Goal: Task Accomplishment & Management: Complete application form

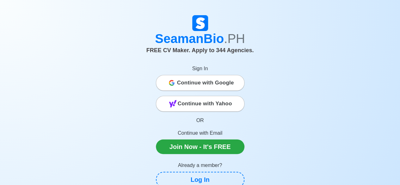
click at [207, 85] on span "Continue with Google" at bounding box center [205, 82] width 57 height 13
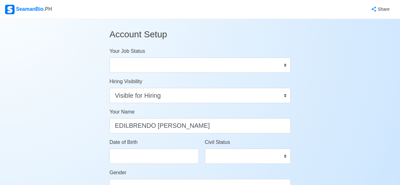
select select "Visible for Hiring"
select select "PH"
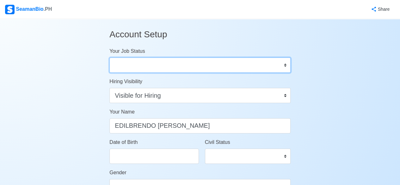
click at [283, 64] on select "Onboard Actively Looking for Job Not Looking for Job" at bounding box center [199, 65] width 181 height 15
select select "Not Looking for Job"
click at [109, 58] on select "Onboard Actively Looking for Job Not Looking for Job" at bounding box center [199, 65] width 181 height 15
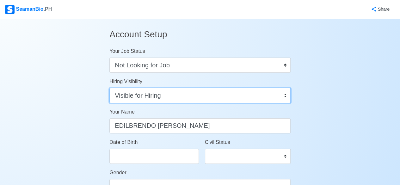
click at [188, 96] on select "Visible for Hiring Not Visible for Hiring" at bounding box center [199, 95] width 181 height 15
select select "Not Visible for Hiring"
click at [109, 88] on select "Visible for Hiring Not Visible for Hiring" at bounding box center [199, 95] width 181 height 15
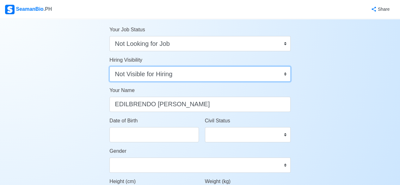
scroll to position [32, 0]
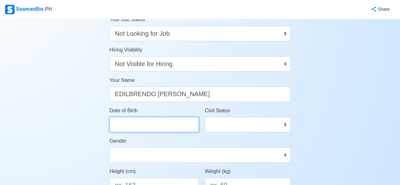
select select "****"
select select "******"
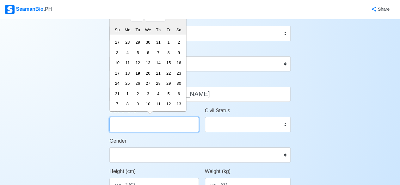
click at [135, 126] on input "Date of Birth" at bounding box center [153, 124] width 89 height 15
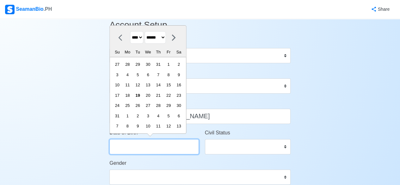
scroll to position [0, 0]
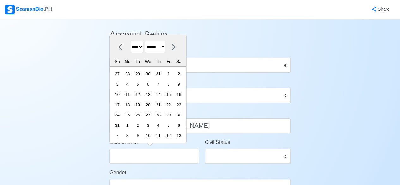
click at [143, 46] on select "**** **** **** **** **** **** **** **** **** **** **** **** **** **** **** ****…" at bounding box center [136, 47] width 13 height 12
select select "****"
click at [130, 52] on select "**** **** **** **** **** **** **** **** **** **** **** **** **** **** **** ****…" at bounding box center [136, 47] width 13 height 12
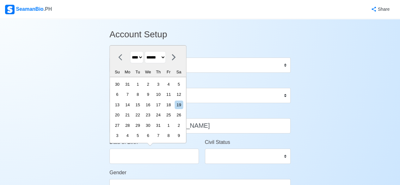
click at [166, 56] on select "******* ******** ***** ***** *** **** **** ****** ********* ******* ******** **…" at bounding box center [155, 57] width 21 height 12
select select "****"
click at [147, 52] on select "******* ******** ***** ***** *** **** **** ****** ********* ******* ******** **…" at bounding box center [155, 57] width 21 height 12
click at [173, 105] on div "16" at bounding box center [168, 104] width 9 height 9
type input "06/16/1995"
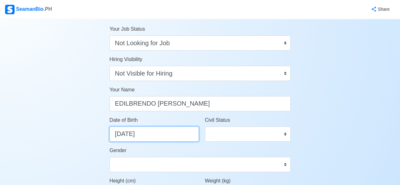
scroll to position [32, 0]
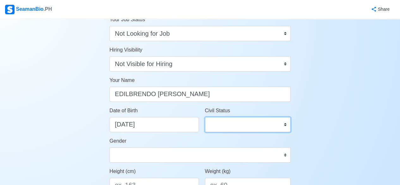
click at [286, 125] on select "Single Married Widowed Separated" at bounding box center [248, 124] width 86 height 15
select select "Married"
click at [205, 117] on select "Single Married Widowed Separated" at bounding box center [248, 124] width 86 height 15
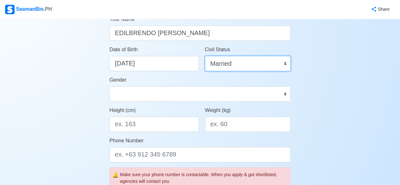
scroll to position [95, 0]
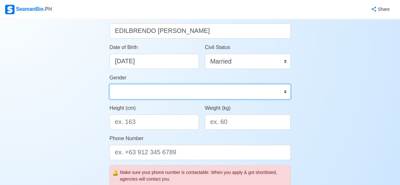
click at [186, 90] on select "Male Female" at bounding box center [199, 91] width 181 height 15
select select "[DEMOGRAPHIC_DATA]"
click at [109, 84] on select "Male Female" at bounding box center [199, 91] width 181 height 15
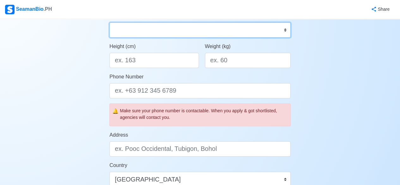
scroll to position [158, 0]
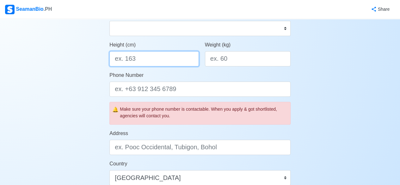
click at [144, 56] on input "Height (cm)" at bounding box center [153, 58] width 89 height 15
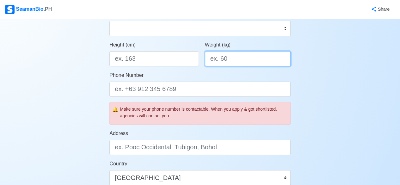
click at [238, 58] on input "Weight (kg)" at bounding box center [248, 58] width 86 height 15
type input "75"
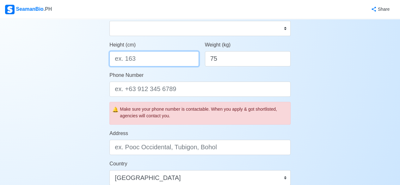
click at [154, 58] on input "Height (cm)" at bounding box center [153, 58] width 89 height 15
click at [140, 58] on input "Height (cm)" at bounding box center [153, 58] width 89 height 15
type input "167.64"
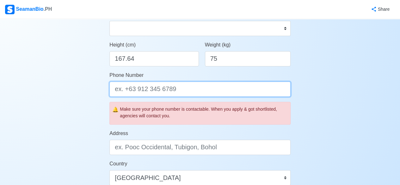
click at [173, 90] on input "Phone Number" at bounding box center [199, 89] width 181 height 15
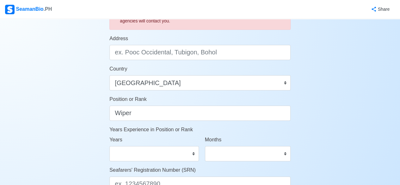
scroll to position [190, 0]
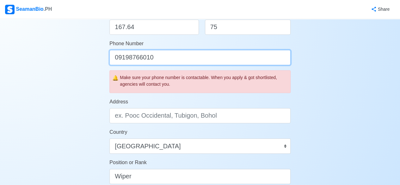
type input "09198766010"
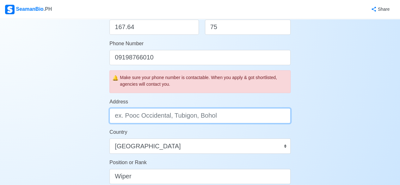
click at [149, 116] on input "Address" at bounding box center [199, 115] width 181 height 15
click at [178, 114] on input "blk 8 lot 9 deca homes dumlog talisay city, cebu" at bounding box center [199, 115] width 181 height 15
click at [199, 114] on input "blk 8 lot 9 deca homes phase 1 dumlog talisay city, cebu" at bounding box center [199, 115] width 181 height 15
click at [199, 115] on input "blk 8 lot 9 deca homes phase1 dumlog talisay city, cebu" at bounding box center [199, 115] width 181 height 15
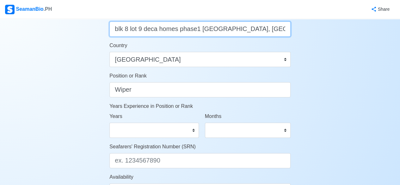
scroll to position [284, 0]
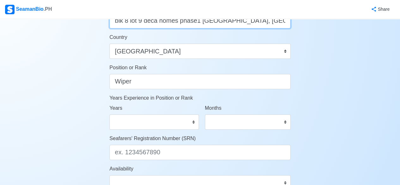
type input "blk 8 lot 9 deca homes phase1 dumlog talisay city, cebu"
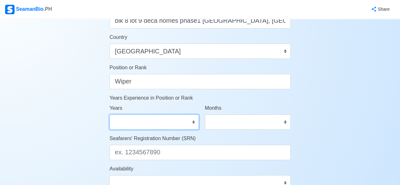
click at [194, 119] on select "0 1 2 3 4 5 6 7 8 9 10 11 12 13 14 15 16 17 18 19 20 21 22 23 24 25 26 27 28 29…" at bounding box center [153, 121] width 89 height 15
click at [68, 76] on div "Account Setup Your Job Status Onboard Actively Looking for Job Not Looking for …" at bounding box center [200, 12] width 400 height 554
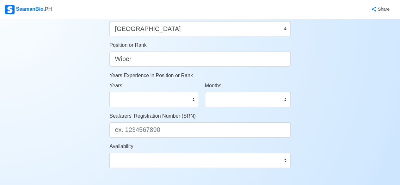
scroll to position [316, 0]
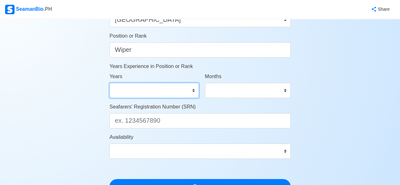
click at [129, 91] on select "0 1 2 3 4 5 6 7 8 9 10 11 12 13 14 15 16 17 18 19 20 21 22 23 24 25 26 27 28 29…" at bounding box center [153, 90] width 89 height 15
select select "1"
click at [109, 83] on select "0 1 2 3 4 5 6 7 8 9 10 11 12 13 14 15 16 17 18 19 20 21 22 23 24 25 26 27 28 29…" at bounding box center [153, 90] width 89 height 15
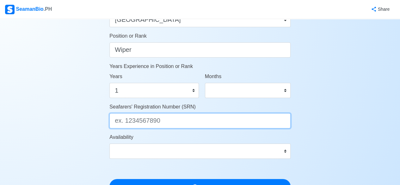
click at [154, 124] on input "Seafarers' Registration Number (SRN)" at bounding box center [199, 120] width 181 height 15
click at [132, 121] on input "Seafarers' Registration Number (SRN)" at bounding box center [199, 120] width 181 height 15
paste input "9506160082"
type input "9506160082"
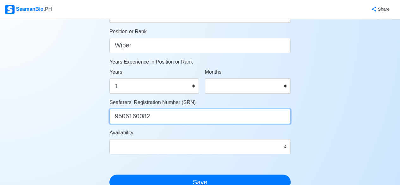
scroll to position [348, 0]
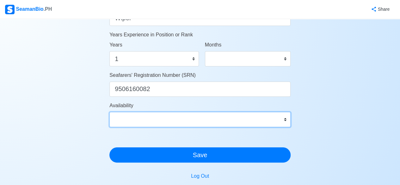
click at [285, 120] on select "Immediate Sep 2025 Oct 2025 Nov 2025 Dec 2025 Jan 2026 Feb 2026 Mar 2026 Apr 20…" at bounding box center [199, 119] width 181 height 15
click at [286, 119] on select "Immediate Sep 2025 Oct 2025 Nov 2025 Dec 2025 Jan 2026 Feb 2026 Mar 2026 Apr 20…" at bounding box center [199, 119] width 181 height 15
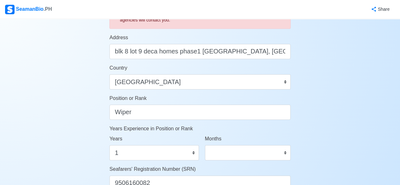
scroll to position [402, 0]
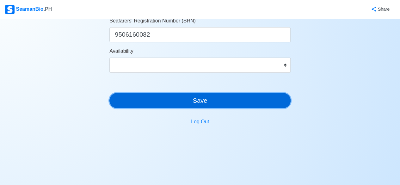
click at [269, 96] on button "Save" at bounding box center [199, 100] width 181 height 15
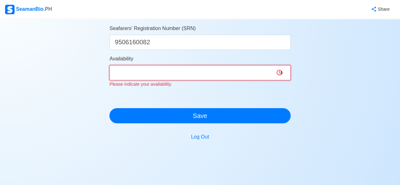
click at [280, 71] on select "Immediate Sep 2025 Oct 2025 Nov 2025 Dec 2025 Jan 2026 Feb 2026 Mar 2026 Apr 20…" at bounding box center [199, 72] width 181 height 15
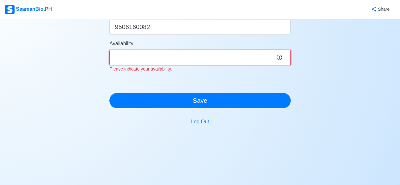
click at [283, 57] on select "Immediate Sep 2025 Oct 2025 Nov 2025 Dec 2025 Jan 2026 Feb 2026 Mar 2026 Apr 20…" at bounding box center [199, 57] width 181 height 15
click at [283, 56] on select "Immediate Sep 2025 Oct 2025 Nov 2025 Dec 2025 Jan 2026 Feb 2026 Mar 2026 Apr 20…" at bounding box center [199, 57] width 181 height 15
select select "1777579200000"
click at [109, 50] on select "Immediate Sep 2025 Oct 2025 Nov 2025 Dec 2025 Jan 2026 Feb 2026 Mar 2026 Apr 20…" at bounding box center [199, 57] width 181 height 15
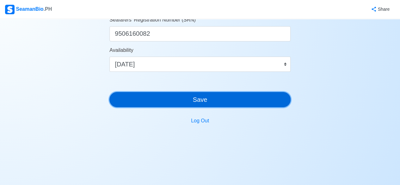
scroll to position [410, 0]
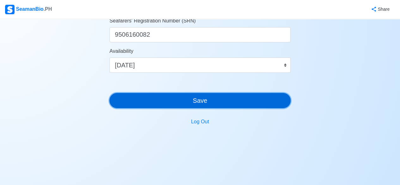
click at [218, 101] on button "Save" at bounding box center [199, 100] width 181 height 15
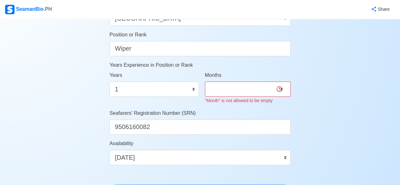
scroll to position [315, 0]
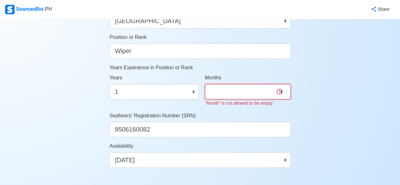
click at [232, 85] on select "0 1 2 3 4 5 6 7 8 9 10 11" at bounding box center [248, 91] width 86 height 15
click at [281, 91] on select "0 1 2 3 4 5 6 7 8 9 10 11" at bounding box center [248, 91] width 86 height 15
select select "1"
click at [205, 84] on select "0 1 2 3 4 5 6 7 8 9 10 11" at bounding box center [248, 91] width 86 height 15
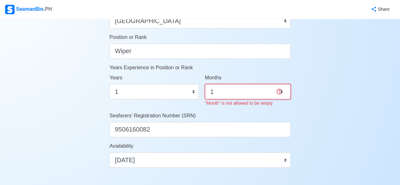
scroll to position [410, 0]
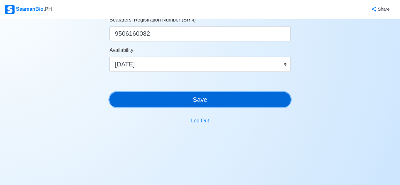
click at [224, 102] on button "Save" at bounding box center [199, 99] width 181 height 15
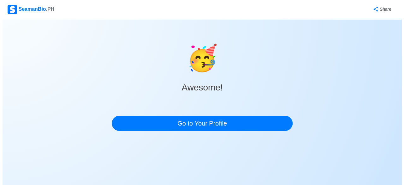
scroll to position [0, 0]
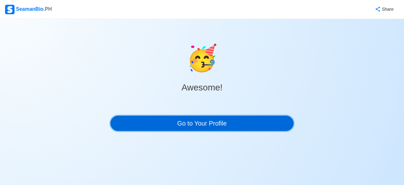
click at [222, 123] on link "Go to Your Profile" at bounding box center [202, 123] width 183 height 15
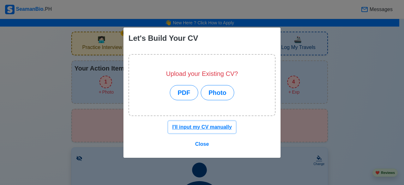
click at [197, 128] on u "I'll input my CV manually" at bounding box center [203, 126] width 60 height 5
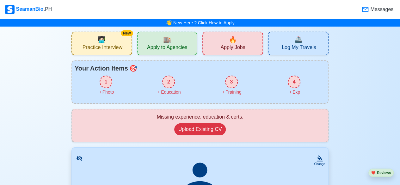
click at [107, 81] on div "1" at bounding box center [106, 82] width 13 height 13
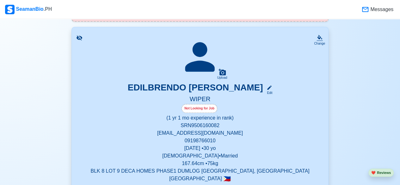
scroll to position [126, 0]
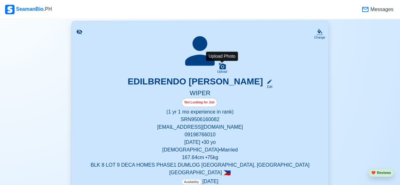
click at [222, 65] on icon at bounding box center [221, 66] width 7 height 7
click at [0, 0] on input "Upload" at bounding box center [0, 0] width 0 height 0
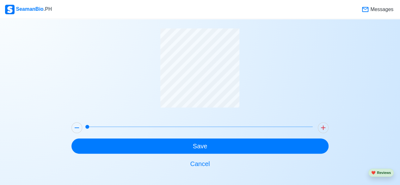
drag, startPoint x: 90, startPoint y: 125, endPoint x: 71, endPoint y: 125, distance: 18.6
click at [71, 125] on div at bounding box center [200, 128] width 262 height 16
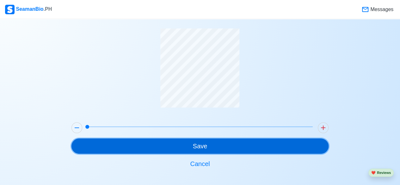
click at [133, 143] on button "Save" at bounding box center [199, 145] width 257 height 15
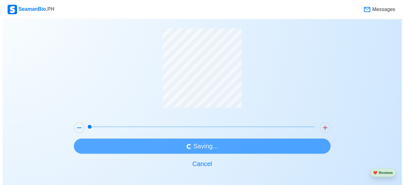
scroll to position [0, 0]
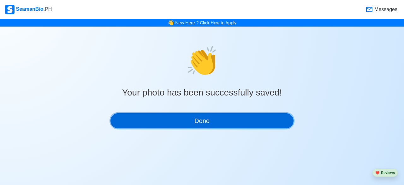
click at [200, 120] on button "Done" at bounding box center [202, 120] width 183 height 15
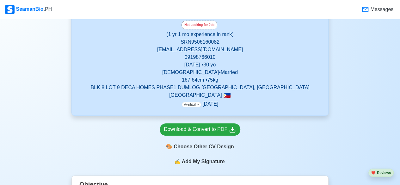
scroll to position [126, 0]
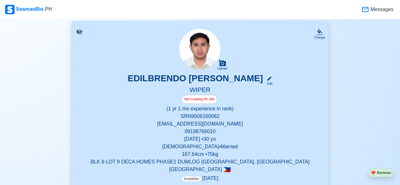
click at [78, 30] on icon at bounding box center [79, 32] width 6 height 6
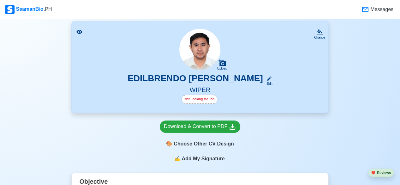
click at [78, 30] on icon at bounding box center [79, 32] width 6 height 4
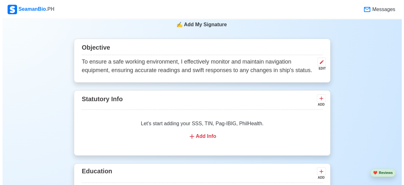
scroll to position [348, 0]
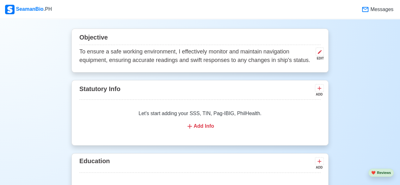
click at [190, 127] on icon at bounding box center [189, 126] width 4 height 4
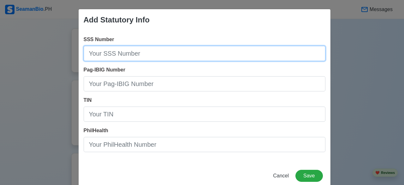
click at [139, 53] on input "SSS Number" at bounding box center [205, 53] width 242 height 15
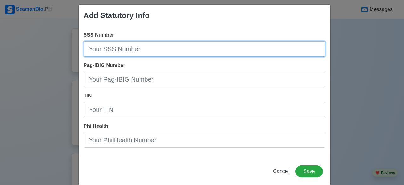
scroll to position [0, 0]
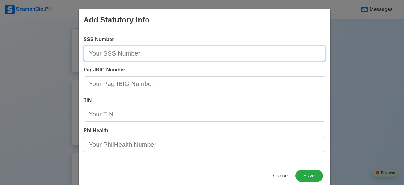
click at [128, 52] on input "SSS Number" at bounding box center [205, 53] width 242 height 15
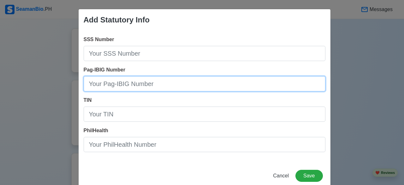
click at [128, 80] on input "Pag-IBIG Number" at bounding box center [205, 83] width 242 height 15
type input "1212-1409-9923"
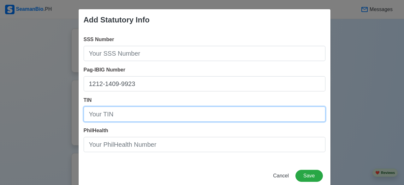
click at [128, 114] on input "TIN" at bounding box center [205, 113] width 242 height 15
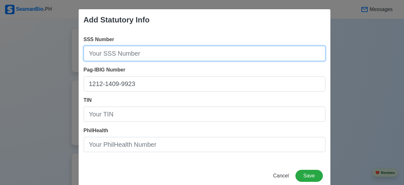
click at [126, 52] on input "SSS Number" at bounding box center [205, 53] width 242 height 15
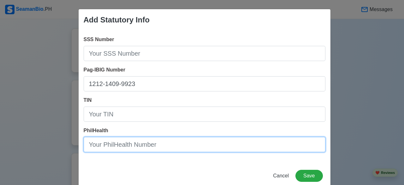
click at [110, 145] on input "PhilHealth" at bounding box center [205, 144] width 242 height 15
type input "12-025599781-0"
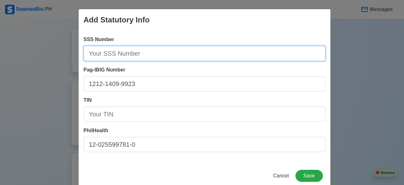
click at [125, 51] on input "SSS Number" at bounding box center [205, 53] width 242 height 15
paste input "[PHONE_NUMBER]"
type input "[PHONE_NUMBER]"
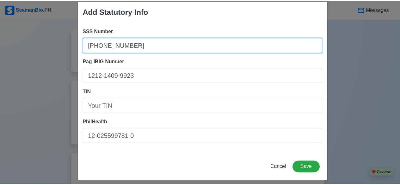
scroll to position [13, 0]
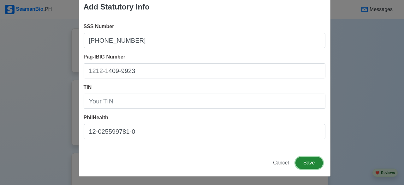
click at [308, 161] on button "Save" at bounding box center [309, 163] width 27 height 12
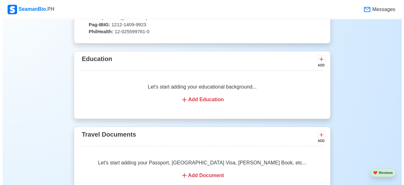
scroll to position [442, 0]
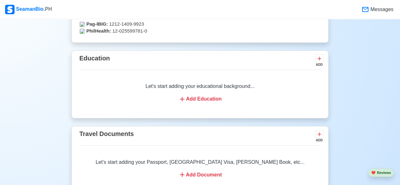
click at [195, 100] on div "Add Education" at bounding box center [200, 99] width 226 height 8
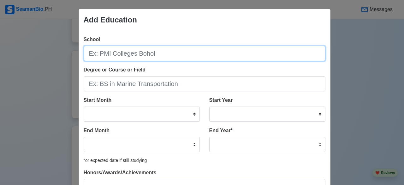
click at [168, 56] on input "School" at bounding box center [205, 53] width 242 height 15
type input "u"
type input "[GEOGRAPHIC_DATA] -METC"
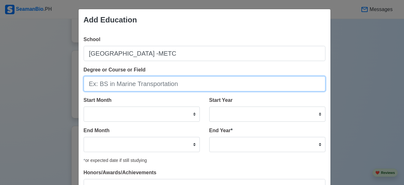
click at [138, 86] on input "Degree or Course or Field" at bounding box center [205, 83] width 242 height 15
drag, startPoint x: 169, startPoint y: 85, endPoint x: 120, endPoint y: 90, distance: 48.9
click at [120, 90] on input "BS MARINE ENGINERING" at bounding box center [205, 83] width 242 height 15
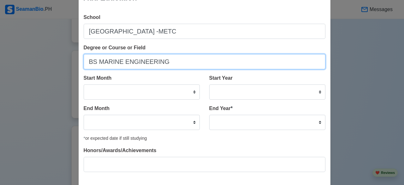
scroll to position [0, 0]
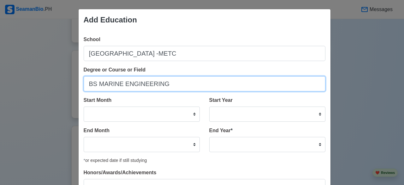
type input "BS MARINE ENGINEERING"
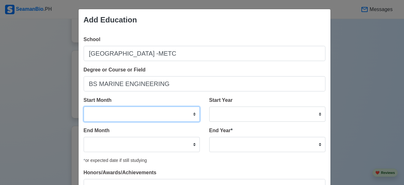
click at [192, 114] on select "January February March April May June July August September October November De…" at bounding box center [142, 113] width 116 height 15
select select "June"
click at [84, 106] on select "January February March April May June July August September October November De…" at bounding box center [142, 113] width 116 height 15
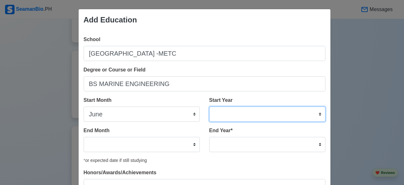
click at [318, 114] on select "2025 2024 2023 2022 2021 2020 2019 2018 2017 2016 2015 2014 2013 2012 2011 2010…" at bounding box center [268, 113] width 116 height 15
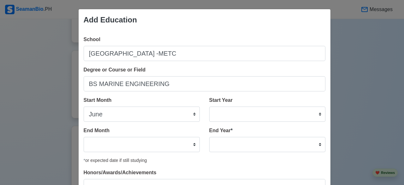
click at [358, 47] on div "Add Education School UNIVERSITY OF CEBU -METC Degree or Course or Field BS MARI…" at bounding box center [202, 92] width 404 height 185
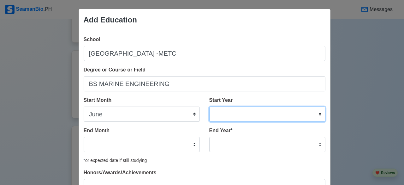
click at [320, 111] on select "2025 2024 2023 2022 2021 2020 2019 2018 2017 2016 2015 2014 2013 2012 2011 2010…" at bounding box center [268, 113] width 116 height 15
select select "2012"
click at [210, 106] on select "2025 2024 2023 2022 2021 2020 2019 2018 2017 2016 2015 2014 2013 2012 2011 2010…" at bounding box center [268, 113] width 116 height 15
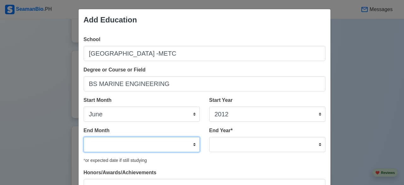
click at [137, 145] on select "January February March April May June July August September October November De…" at bounding box center [142, 144] width 116 height 15
select select "October"
click at [84, 137] on select "January February March April May June July August September October November De…" at bounding box center [142, 144] width 116 height 15
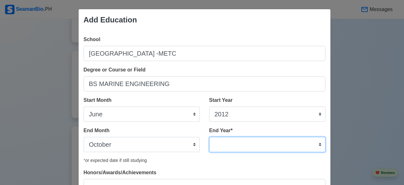
click at [319, 144] on select "2035 2034 2033 2032 2031 2030 2029 2028 2027 2026 2025 2024 2023 2022 2021 2020…" at bounding box center [268, 144] width 116 height 15
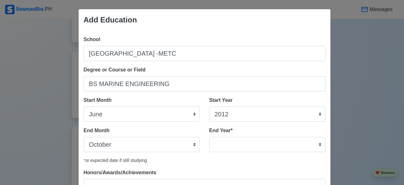
drag, startPoint x: 353, startPoint y: 49, endPoint x: 349, endPoint y: 43, distance: 8.0
click at [353, 50] on div "Add Education School UNIVERSITY OF CEBU -METC Degree or Course or Field BS MARI…" at bounding box center [202, 92] width 404 height 185
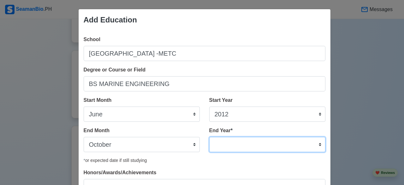
click at [269, 142] on select "2035 2034 2033 2032 2031 2030 2029 2028 2027 2026 2025 2024 2023 2022 2021 2020…" at bounding box center [268, 144] width 116 height 15
select select "2015"
click at [210, 137] on select "2035 2034 2033 2032 2031 2030 2029 2028 2027 2026 2025 2024 2023 2022 2021 2020…" at bounding box center [268, 144] width 116 height 15
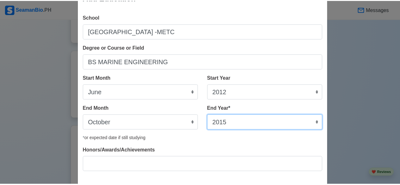
scroll to position [55, 0]
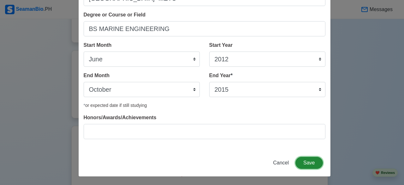
click at [307, 161] on button "Save" at bounding box center [309, 163] width 27 height 12
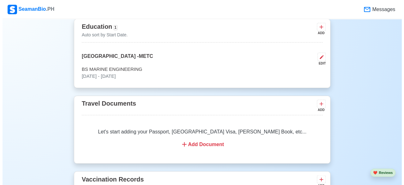
scroll to position [506, 0]
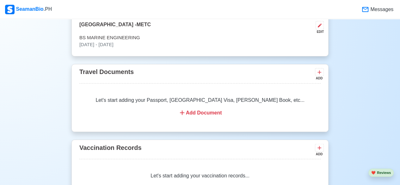
click at [206, 111] on div "Add Document" at bounding box center [200, 113] width 226 height 8
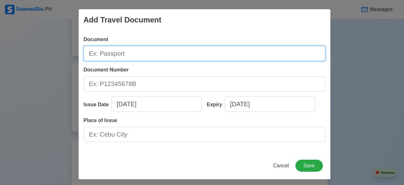
click at [133, 56] on input "Document" at bounding box center [205, 53] width 242 height 15
type input "PASSPORT"
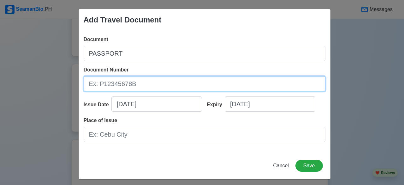
click at [144, 85] on input "Document Number" at bounding box center [205, 83] width 242 height 15
type input "P9631250A"
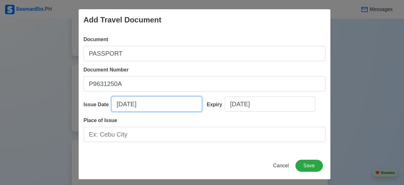
select select "****"
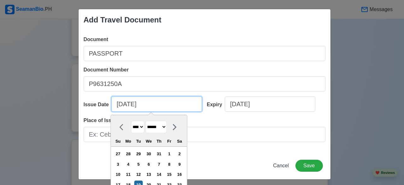
click at [119, 103] on input "08/19/2025" at bounding box center [157, 103] width 91 height 15
click at [167, 127] on select "******* ******** ***** ***** *** **** **** ****** ********* ******* ******** **…" at bounding box center [156, 127] width 21 height 12
select select "********"
click at [146, 121] on select "******* ******** ***** ***** *** **** **** ****** ********* ******* ******** **…" at bounding box center [156, 127] width 21 height 12
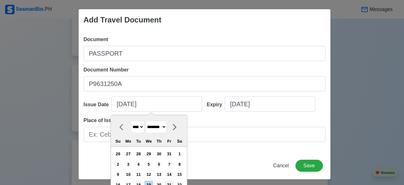
click at [171, 183] on div "21" at bounding box center [169, 184] width 9 height 9
type input "11/21/2025"
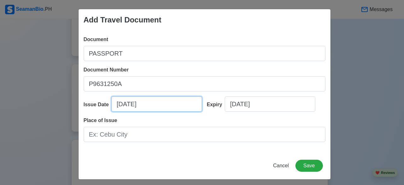
click at [157, 103] on input "11/21/2025" at bounding box center [157, 103] width 91 height 15
select select "****"
select select "********"
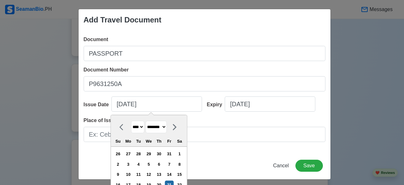
click at [140, 126] on select "**** **** **** **** **** **** **** **** **** **** **** **** **** **** **** ****…" at bounding box center [137, 127] width 13 height 12
select select "****"
click at [131, 121] on select "**** **** **** **** **** **** **** **** **** **** **** **** **** **** **** ****…" at bounding box center [137, 127] width 13 height 12
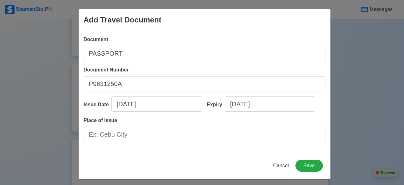
click at [266, 116] on div "Expiry 08/19/2025" at bounding box center [264, 106] width 124 height 20
select select "****"
select select "******"
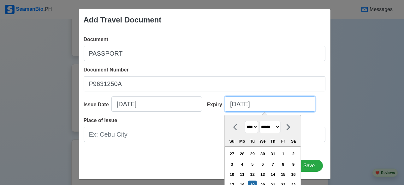
click at [274, 104] on input "08/19/2025" at bounding box center [270, 103] width 91 height 15
click at [253, 127] on select "**** **** **** **** **** **** **** **** **** **** **** **** **** **** **** ****…" at bounding box center [251, 127] width 13 height 12
select select "****"
click at [245, 121] on select "**** **** **** **** **** **** **** **** **** **** **** **** **** **** **** ****…" at bounding box center [251, 127] width 13 height 12
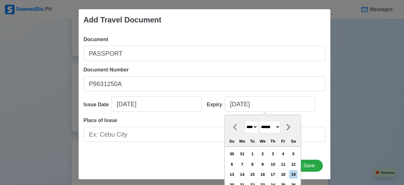
click at [277, 126] on select "******* ******** ***** ***** *** **** **** ****** ********* ******* ******** **…" at bounding box center [270, 127] width 21 height 12
select select "********"
click at [260, 121] on select "******* ******** ***** ***** *** **** **** ****** ********* ******* ******** **…" at bounding box center [270, 127] width 21 height 12
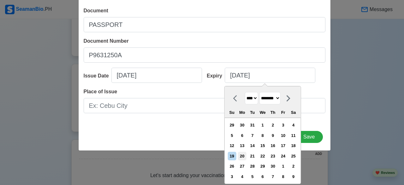
click at [241, 155] on div "20" at bounding box center [242, 156] width 9 height 9
type input "11/20/2028"
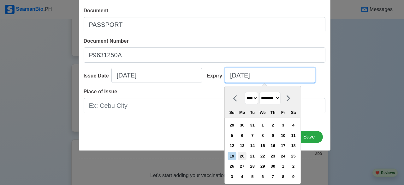
scroll to position [3, 0]
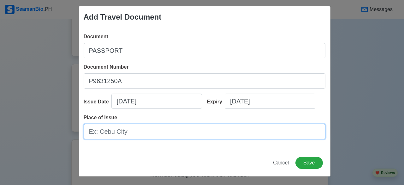
click at [197, 131] on input "Place of Issue" at bounding box center [205, 131] width 242 height 15
type input "DFA CEBU"
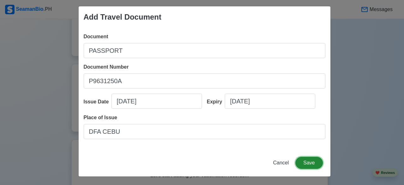
click at [309, 165] on button "Save" at bounding box center [309, 163] width 27 height 12
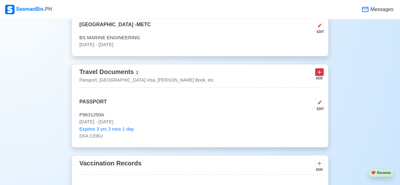
click at [320, 72] on icon at bounding box center [319, 72] width 4 height 4
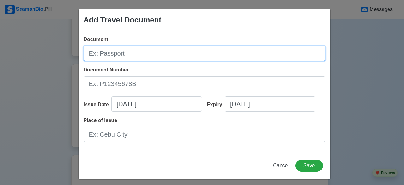
click at [149, 55] on input "Document" at bounding box center [205, 53] width 242 height 15
type input "S"
type input "[PERSON_NAME] BOOK"
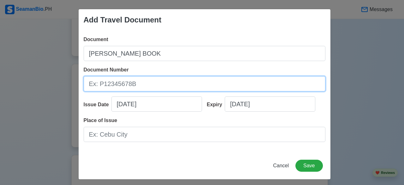
click at [134, 87] on input "Document Number" at bounding box center [205, 83] width 242 height 15
type input "A0036502"
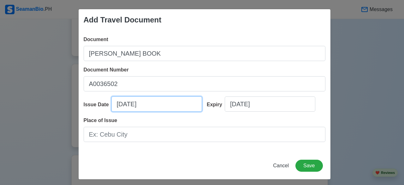
click at [154, 103] on input "08/19/2025" at bounding box center [157, 103] width 91 height 15
select select "****"
select select "******"
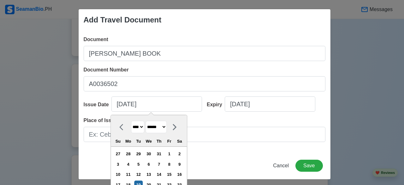
click at [142, 127] on select "**** **** **** **** **** **** **** **** **** **** **** **** **** **** **** ****…" at bounding box center [137, 127] width 13 height 12
select select "****"
click at [131, 121] on select "**** **** **** **** **** **** **** **** **** **** **** **** **** **** **** ****…" at bounding box center [137, 127] width 13 height 12
click at [167, 125] on select "******* ******** ***** ***** *** **** **** ****** ********* ******* ******** **…" at bounding box center [156, 127] width 21 height 12
select select "*****"
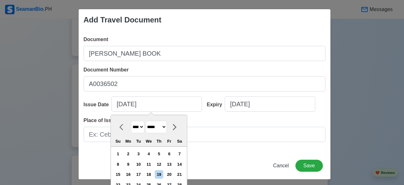
click at [146, 121] on select "******* ******** ***** ***** *** **** **** ****** ********* ******* ******** **…" at bounding box center [156, 127] width 21 height 12
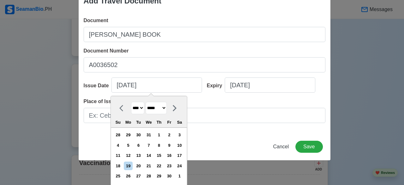
scroll to position [29, 0]
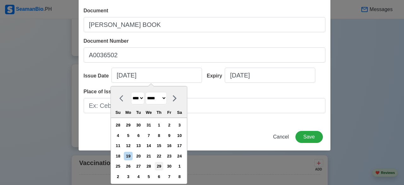
click at [160, 165] on div "29" at bounding box center [159, 166] width 9 height 9
type input "04/29/2021"
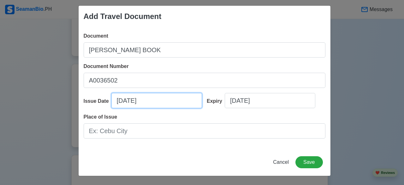
scroll to position [3, 0]
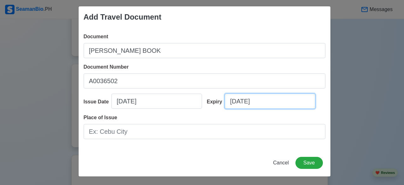
click at [271, 101] on input "08/19/2025" at bounding box center [270, 101] width 91 height 15
select select "****"
select select "******"
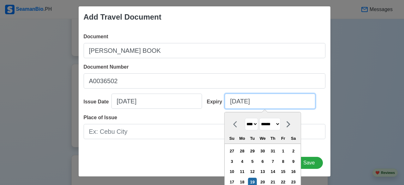
scroll to position [34, 0]
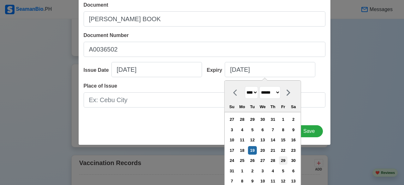
click at [284, 159] on div "29" at bounding box center [283, 160] width 9 height 9
type input "08/29/2025"
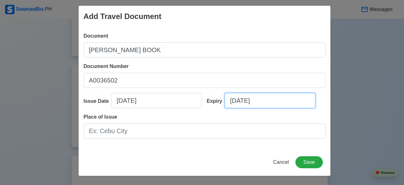
scroll to position [3, 0]
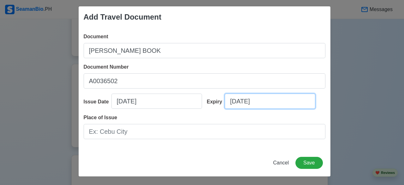
click at [264, 103] on input "08/29/2025" at bounding box center [270, 101] width 91 height 15
select select "****"
select select "******"
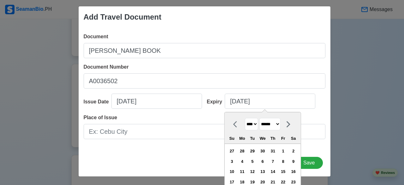
click at [255, 124] on select "**** **** **** **** **** **** **** **** **** **** **** **** **** **** **** ****…" at bounding box center [251, 124] width 13 height 12
select select "****"
click at [245, 118] on select "**** **** **** **** **** **** **** **** **** **** **** **** **** **** **** ****…" at bounding box center [251, 124] width 13 height 12
click at [281, 122] on select "******* ******** ***** ***** *** **** **** ****** ********* ******* ******** **…" at bounding box center [270, 124] width 21 height 12
select select "*****"
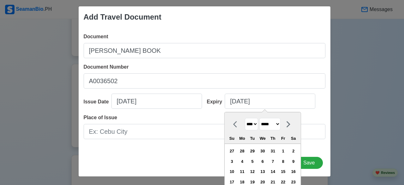
click at [260, 118] on select "******* ******** ***** ***** *** **** **** ****** ********* ******* ******** **…" at bounding box center [270, 124] width 21 height 12
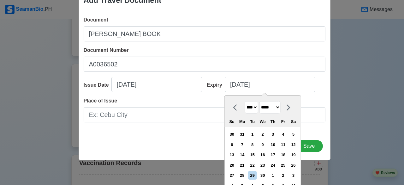
scroll to position [29, 0]
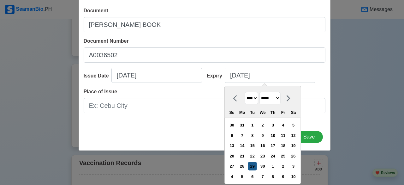
click at [255, 164] on div "29" at bounding box center [252, 166] width 9 height 9
type input "04/29/2031"
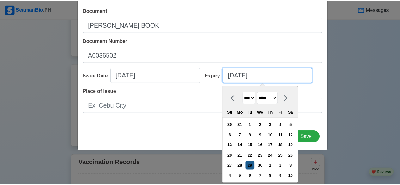
scroll to position [3, 0]
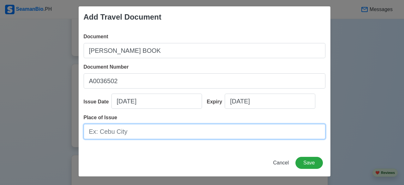
click at [197, 127] on input "Place of Issue" at bounding box center [205, 131] width 242 height 15
type input "[GEOGRAPHIC_DATA]"
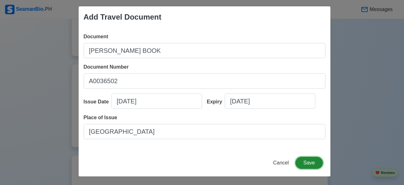
click at [306, 161] on button "Save" at bounding box center [309, 163] width 27 height 12
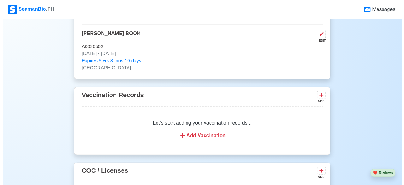
scroll to position [632, 0]
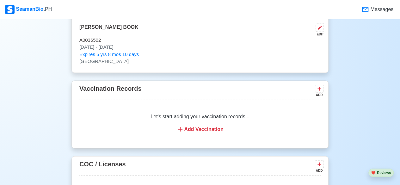
click at [197, 130] on div "Add Vaccination" at bounding box center [200, 129] width 226 height 8
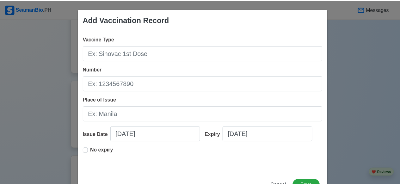
scroll to position [23, 0]
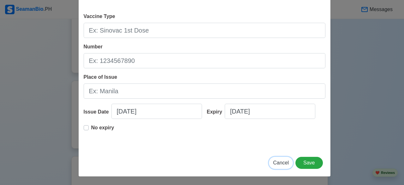
click at [281, 162] on span "Cancel" at bounding box center [281, 162] width 16 height 5
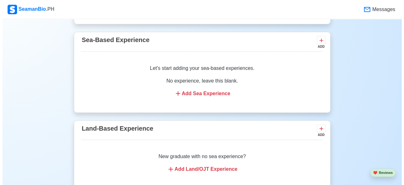
scroll to position [930, 0]
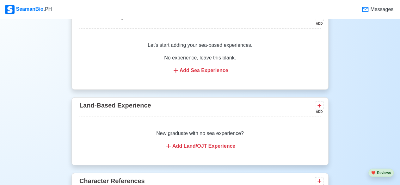
click at [235, 130] on p "New graduate with no sea experience?" at bounding box center [200, 134] width 226 height 8
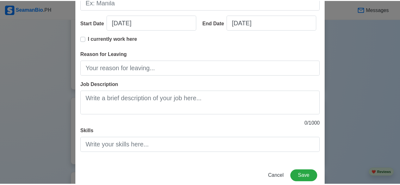
scroll to position [125, 0]
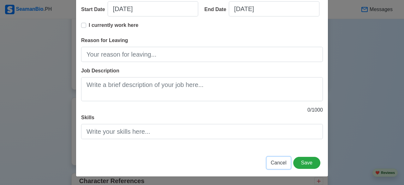
click at [276, 166] on button "Cancel" at bounding box center [279, 163] width 24 height 12
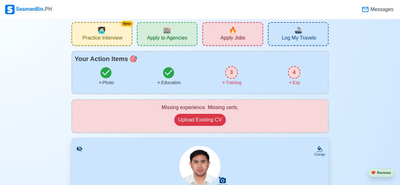
scroll to position [0, 0]
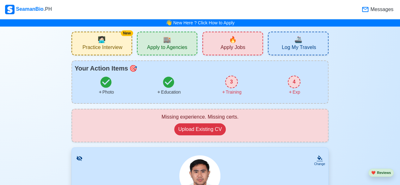
click at [378, 9] on span "Messages" at bounding box center [381, 10] width 24 height 8
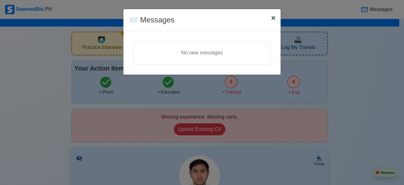
click at [273, 19] on span "×" at bounding box center [273, 18] width 4 height 9
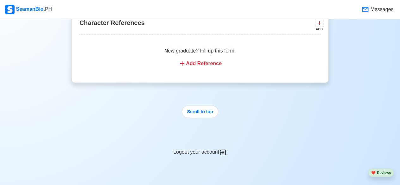
scroll to position [1151, 0]
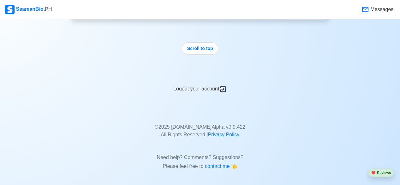
click at [190, 87] on div "Logout your account" at bounding box center [199, 84] width 257 height 15
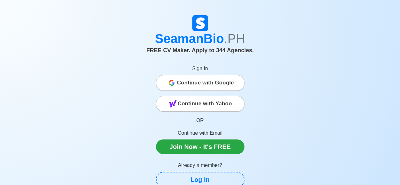
click at [200, 78] on span "Continue with Google" at bounding box center [205, 82] width 57 height 13
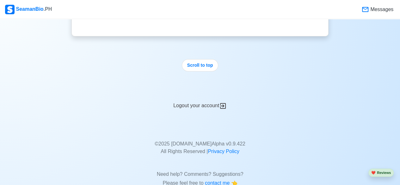
scroll to position [1151, 0]
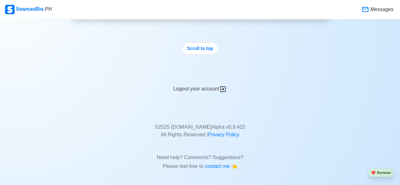
click at [197, 85] on div "Logout your account" at bounding box center [199, 84] width 257 height 15
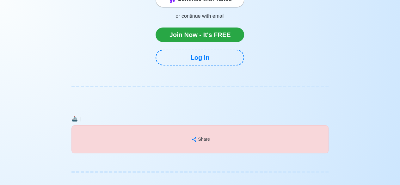
scroll to position [0, 0]
